Goal: Information Seeking & Learning: Learn about a topic

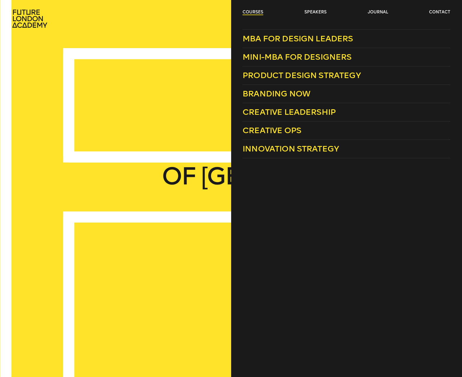
click at [251, 11] on link "courses" at bounding box center [252, 12] width 21 height 6
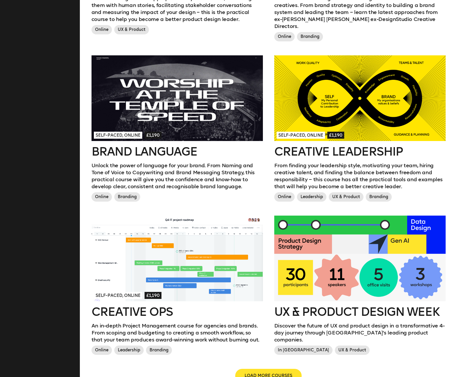
scroll to position [484, 0]
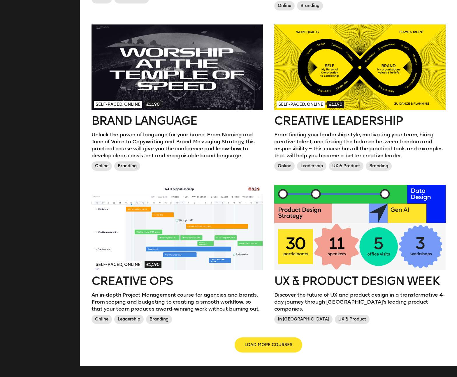
click at [286, 338] on button "LOAD MORE COURSES" at bounding box center [268, 345] width 66 height 14
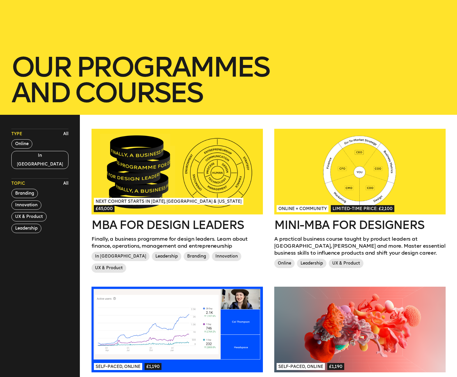
scroll to position [85, 0]
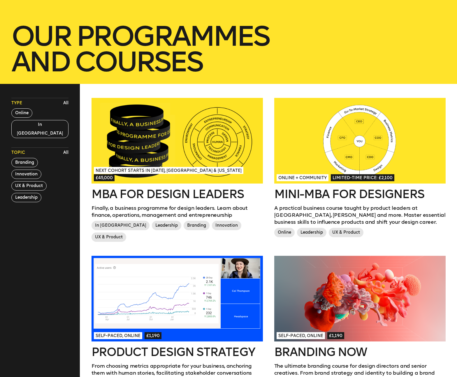
click at [324, 191] on h2 "Mini-MBA for Designers" at bounding box center [359, 194] width 171 height 12
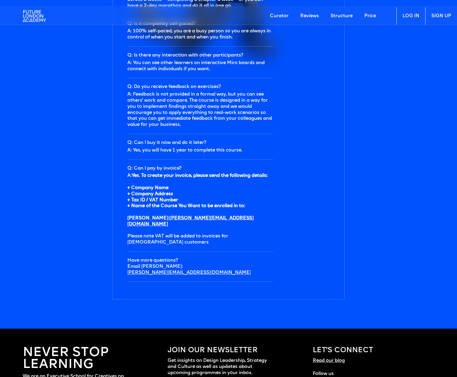
scroll to position [2049, 0]
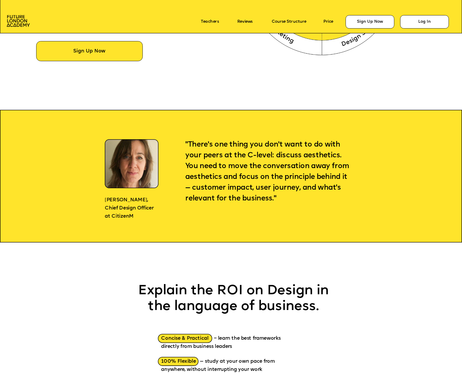
scroll to position [448, 0]
